Goal: Book appointment/travel/reservation

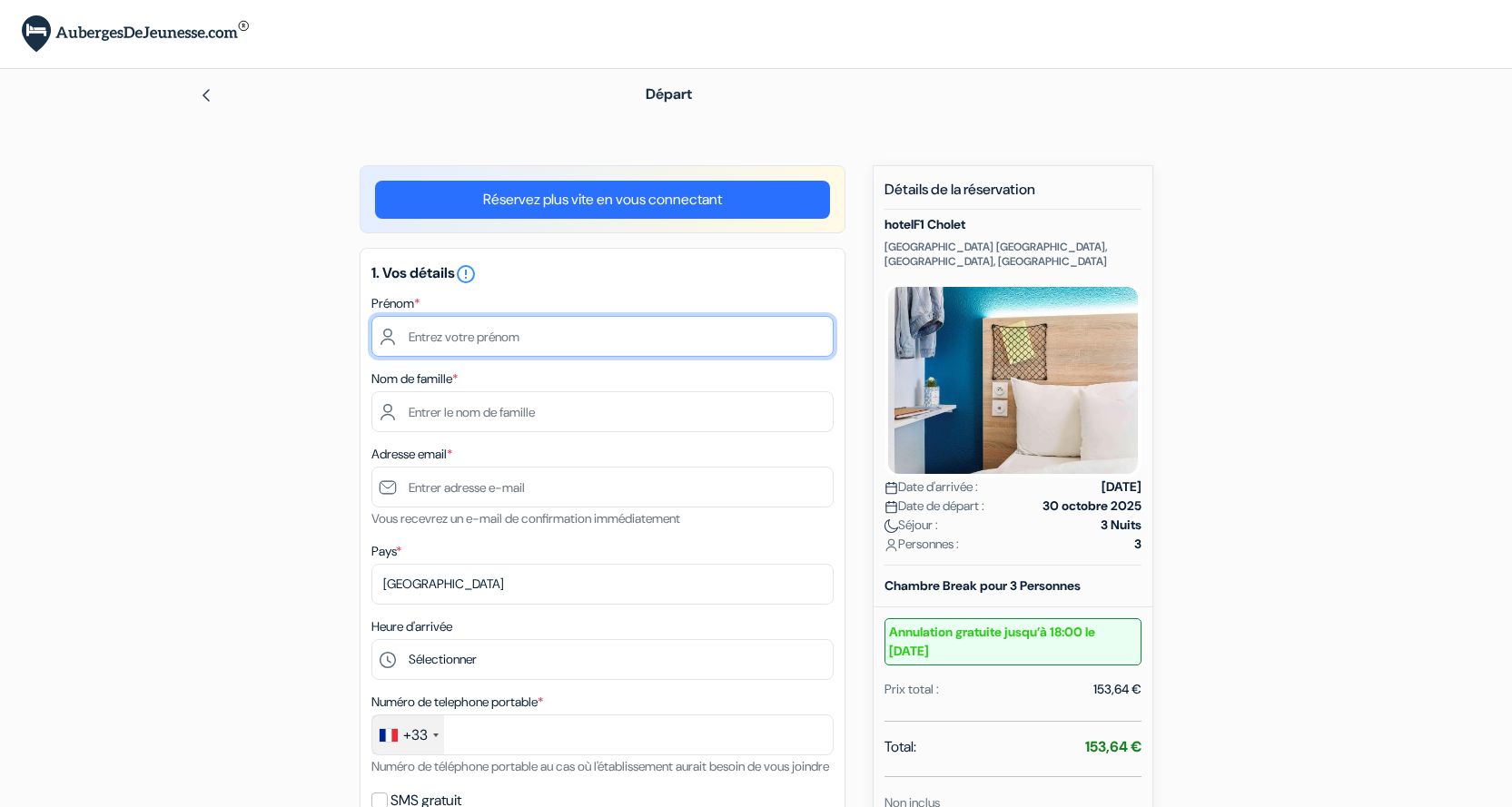
click at [585, 335] on input "text" at bounding box center [602, 336] width 462 height 41
type input "[PERSON_NAME]"
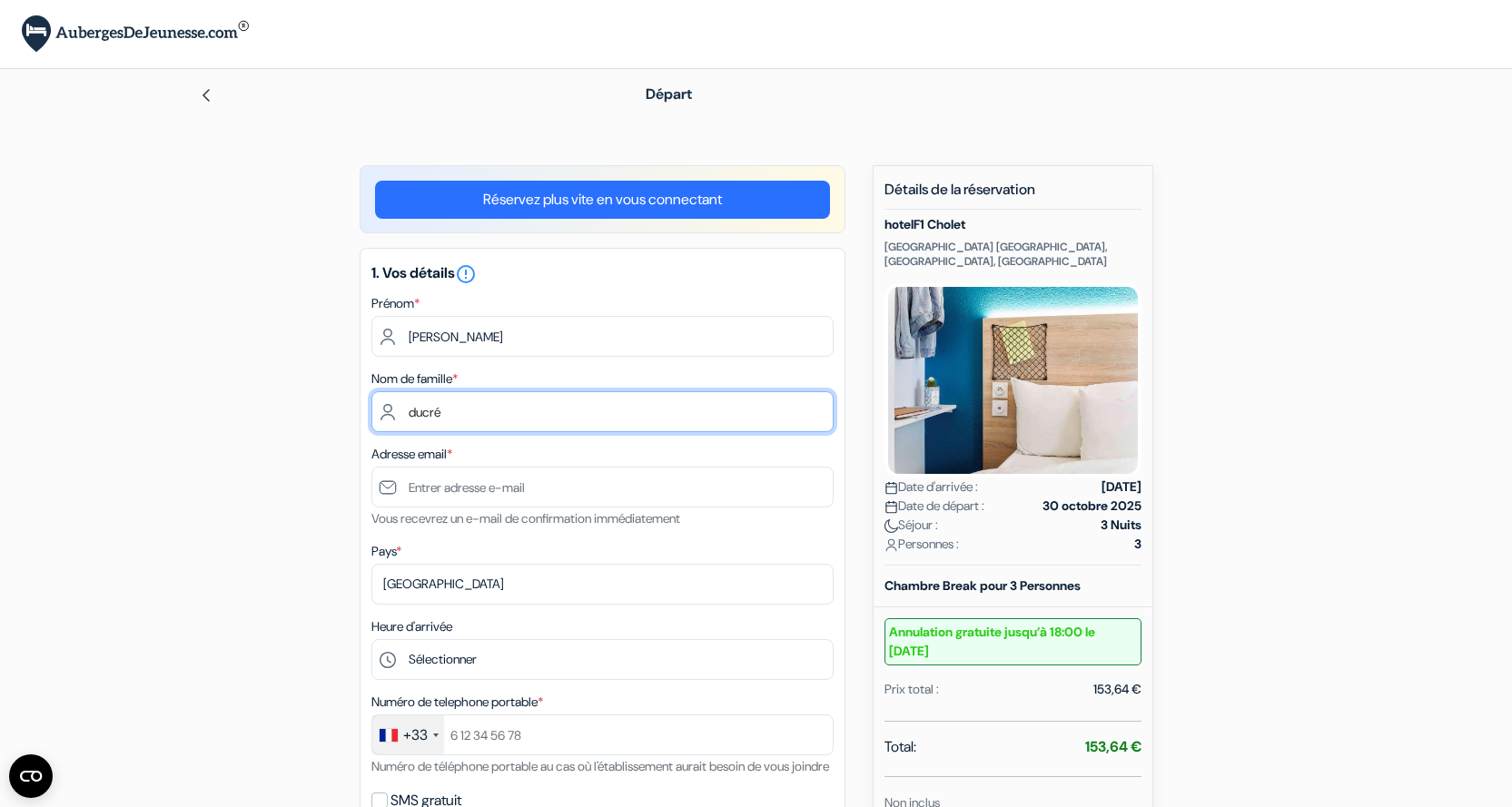
type input "ducré"
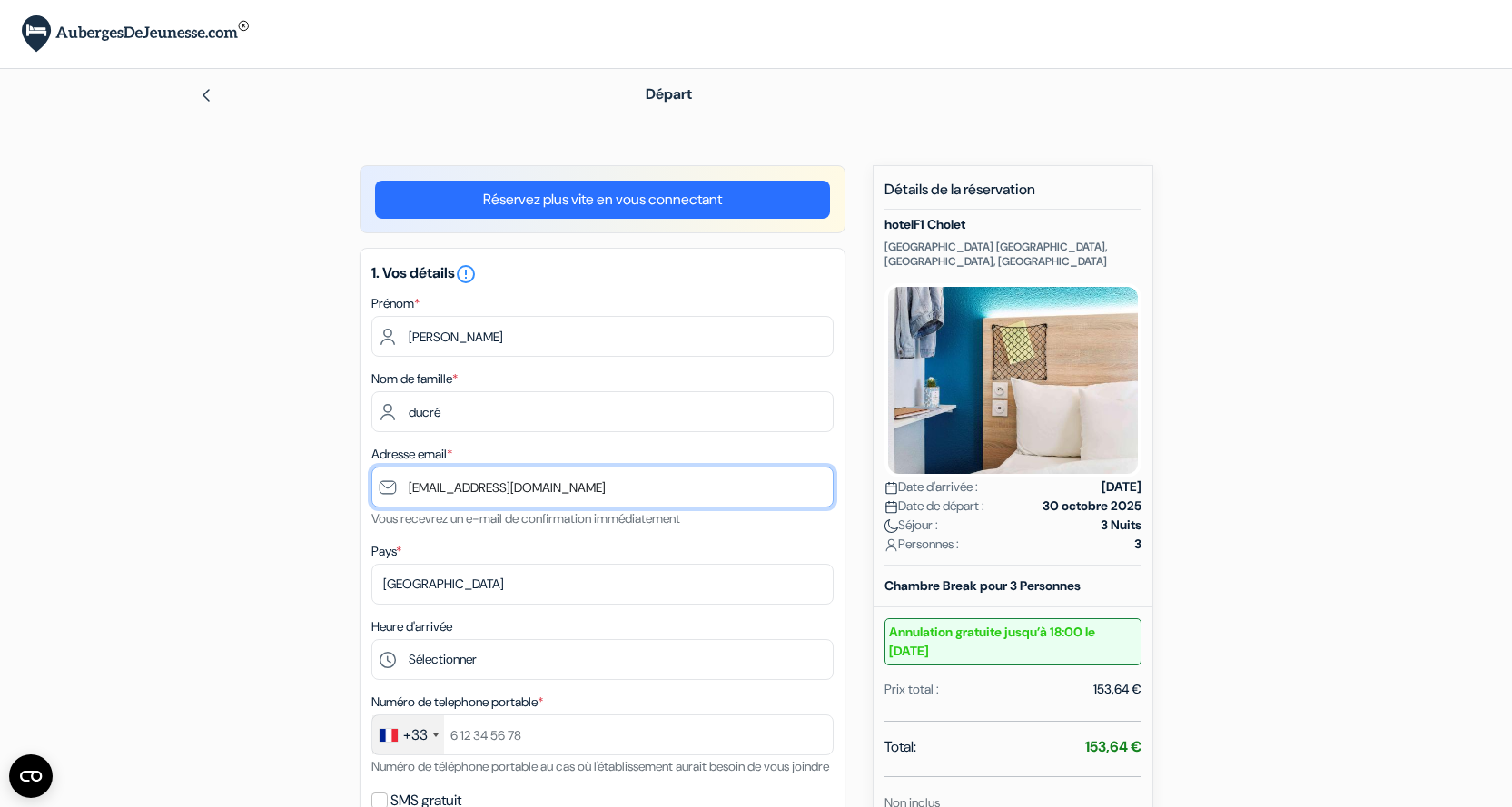
type input "[EMAIL_ADDRESS][DOMAIN_NAME]"
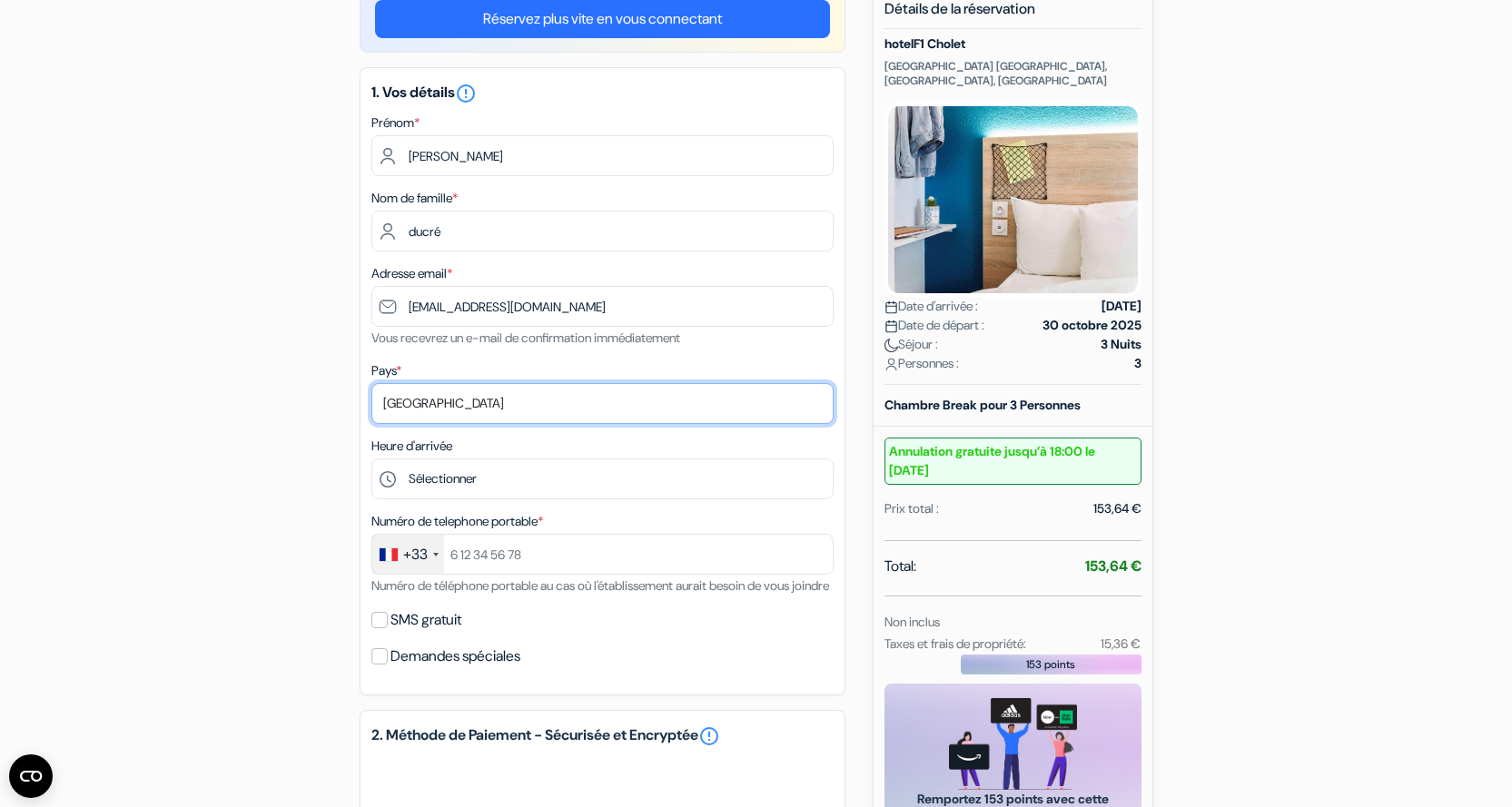
scroll to position [182, 0]
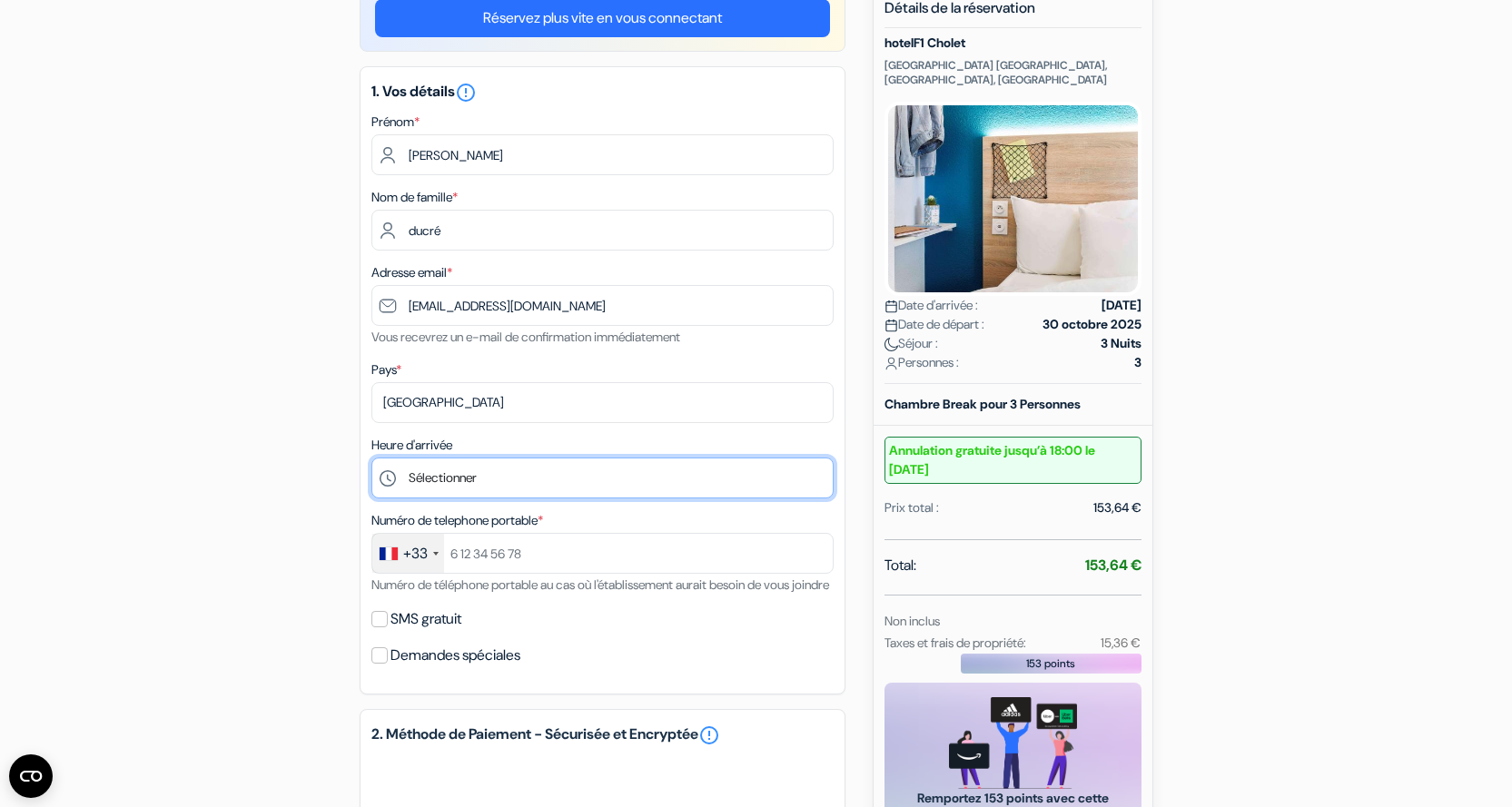
click at [558, 473] on select "Sélectionner 14:00 15:00 16:00 17:00 18:00 19:00 20:00 21:00 22:00 23:00 0:00" at bounding box center [602, 477] width 462 height 41
select select "18"
click at [371, 457] on select "Sélectionner 14:00 15:00 16:00 17:00 18:00 19:00 20:00 21:00 22:00 23:00 0:00" at bounding box center [602, 477] width 462 height 41
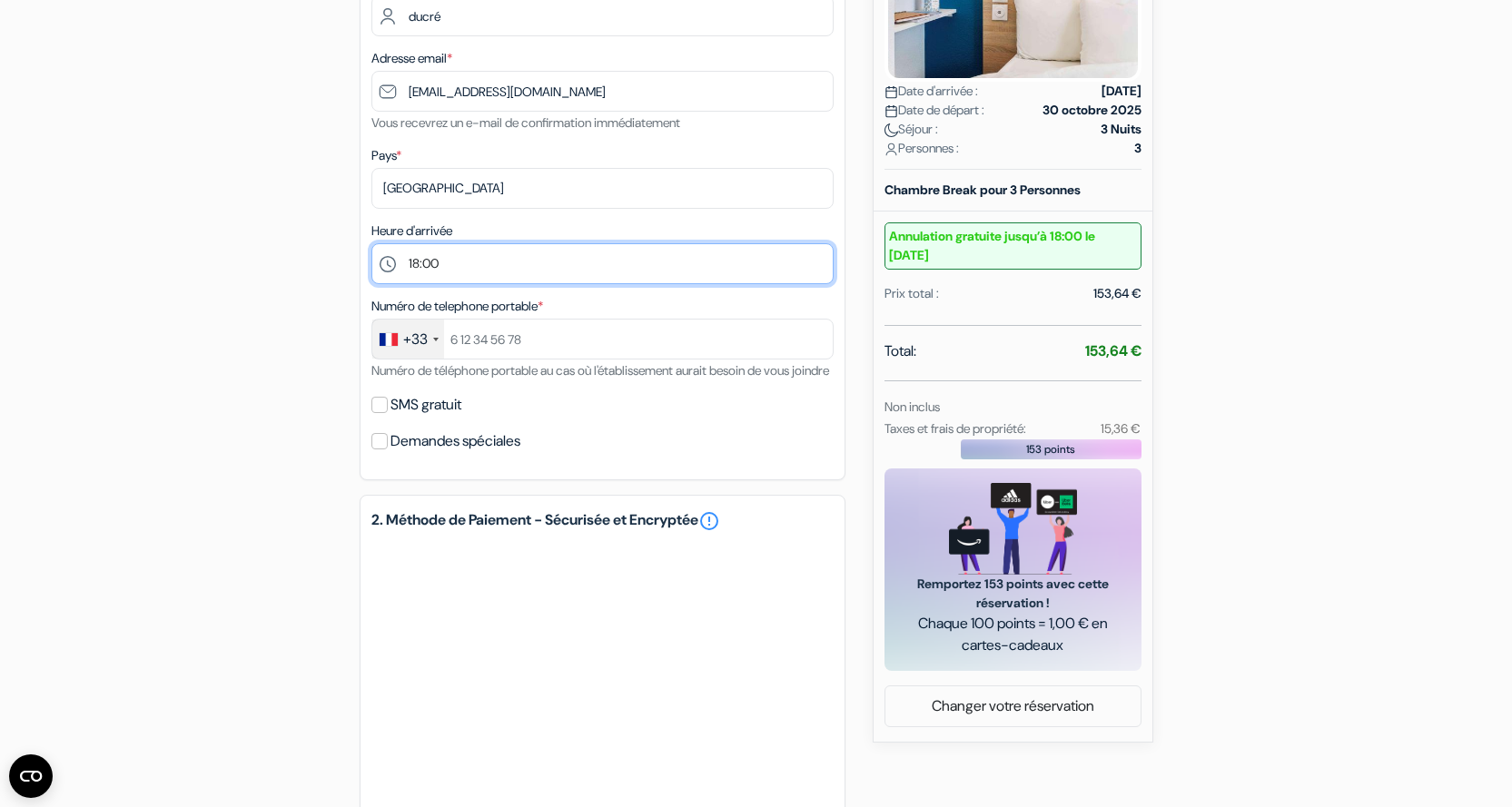
scroll to position [454, 0]
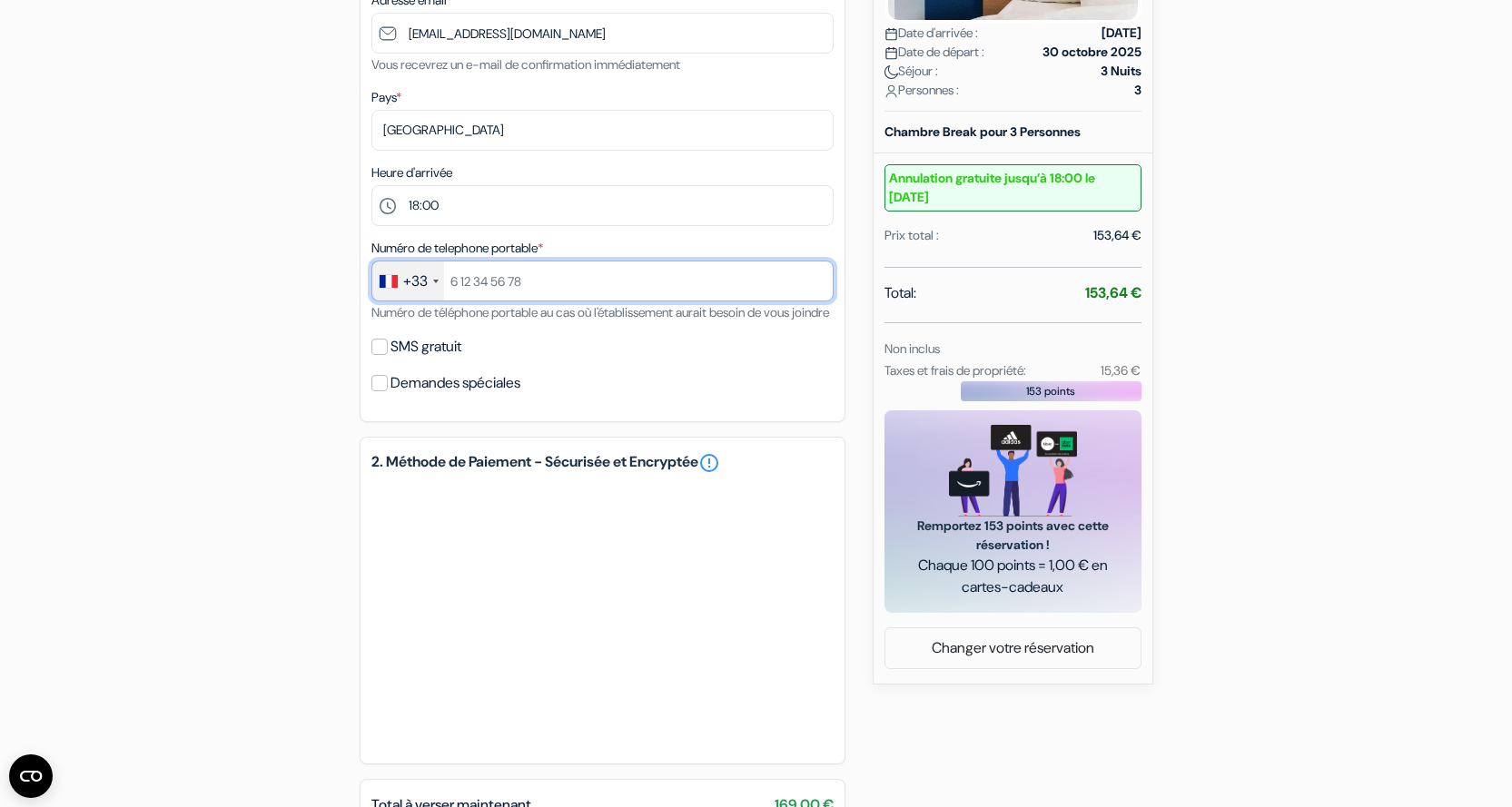
click at [594, 285] on input "text" at bounding box center [602, 281] width 462 height 41
type input "631119505"
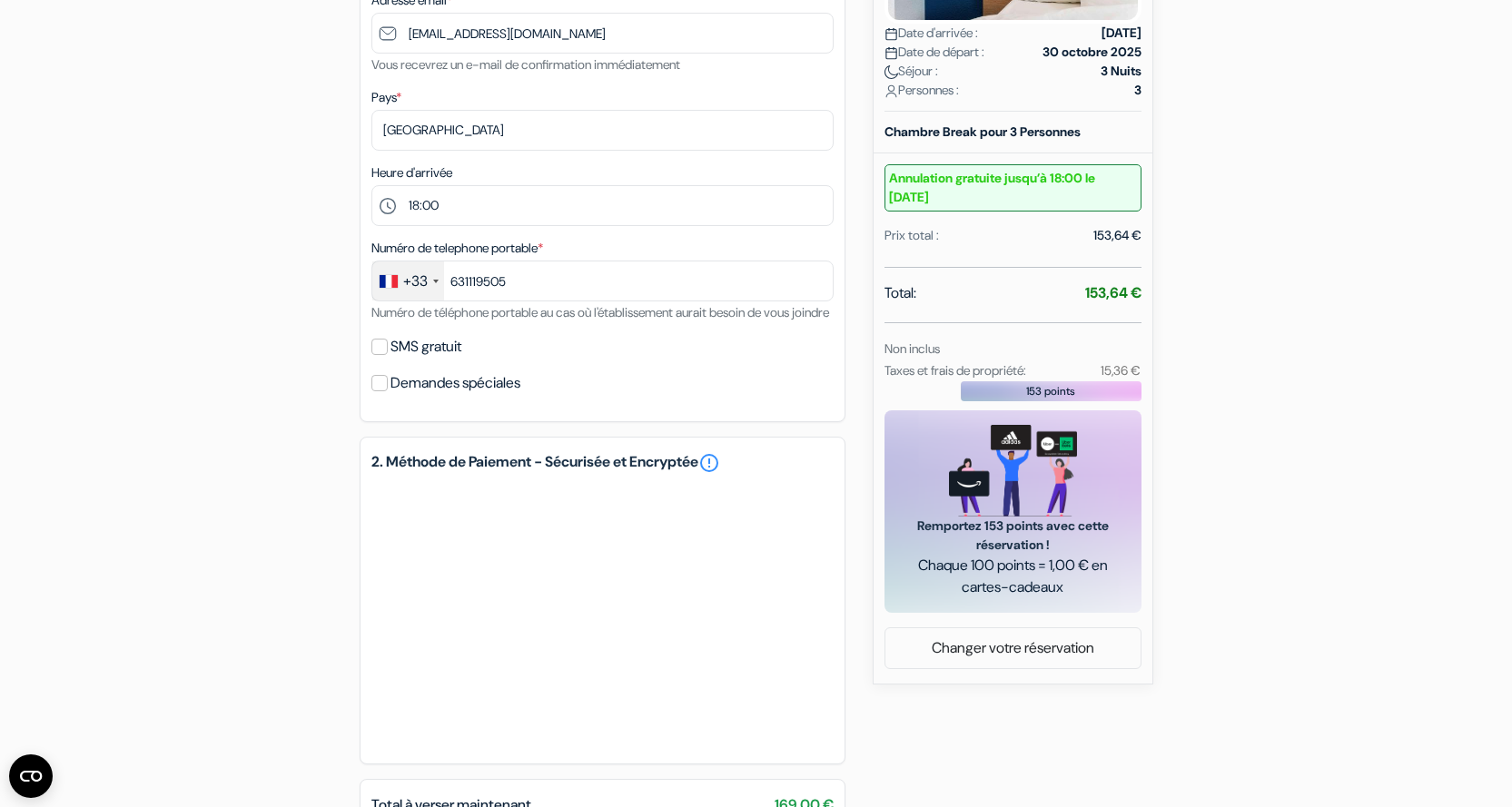
click at [404, 359] on label "SMS gratuit" at bounding box center [426, 347] width 71 height 26
click at [388, 355] on input "SMS gratuit" at bounding box center [380, 347] width 17 height 17
checkbox input "true"
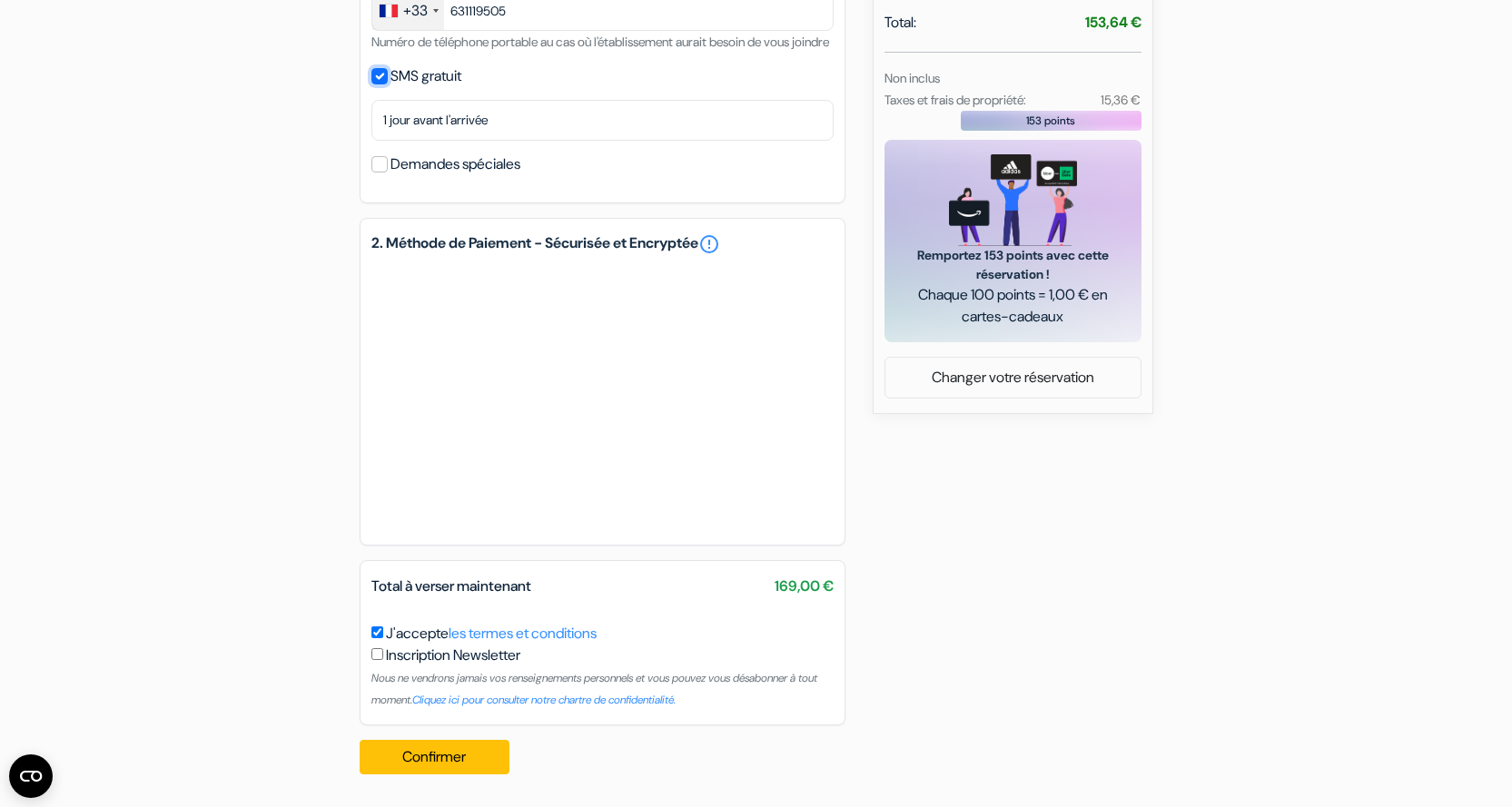
scroll to position [0, 0]
